Goal: Download file/media

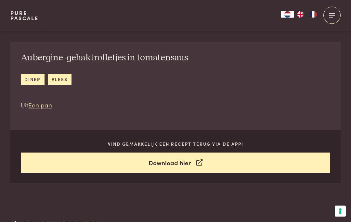
scroll to position [217, 0]
click at [177, 160] on link "Download hier" at bounding box center [175, 163] width 309 height 20
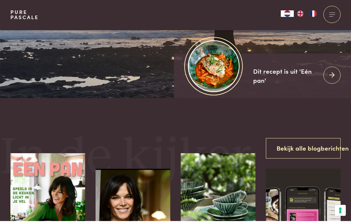
scroll to position [116, 0]
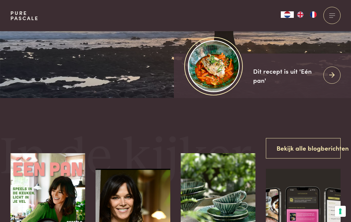
click at [221, 92] on img at bounding box center [214, 66] width 52 height 52
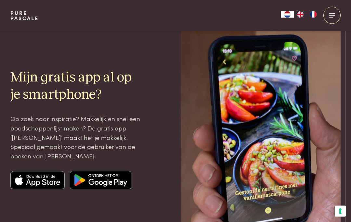
scroll to position [1660, 0]
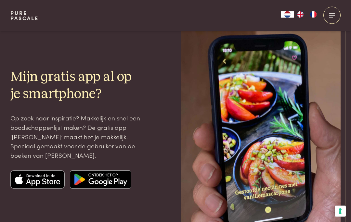
click at [0, 119] on div "Mijn gratis app al op je smartphone? Op zoek naar inspiratie? Makkelijk en snel…" at bounding box center [175, 128] width 351 height 213
